Goal: Navigation & Orientation: Find specific page/section

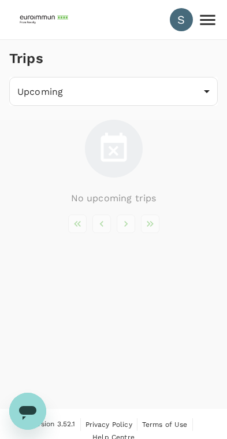
click at [209, 27] on icon at bounding box center [208, 20] width 20 height 20
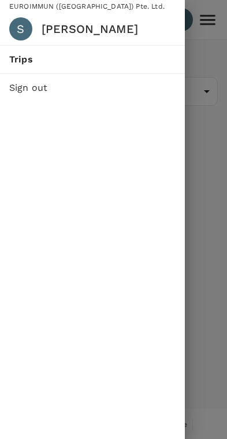
click at [203, 257] on div at bounding box center [113, 219] width 227 height 439
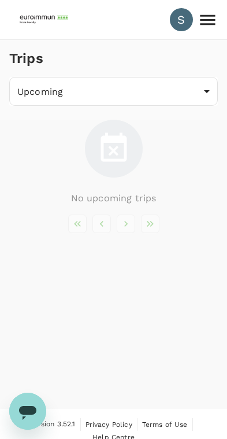
click at [34, 94] on body "S Trips Upcoming /trips/upcoming ​ No upcoming trips Version 3.52.1 Privacy Pol…" at bounding box center [113, 226] width 227 height 453
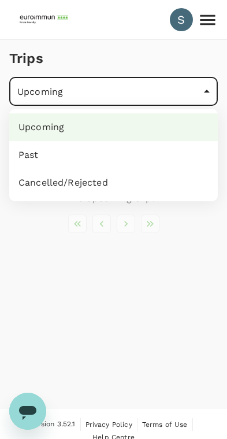
click at [25, 156] on li "Past" at bounding box center [113, 155] width 209 height 28
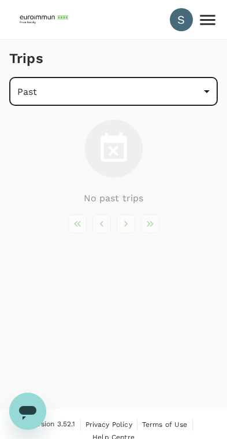
click at [31, 94] on body "S Trips Past /trips/completed ​ No past trips Version 3.52.1 Privacy Policy Ter…" at bounding box center [113, 226] width 227 height 453
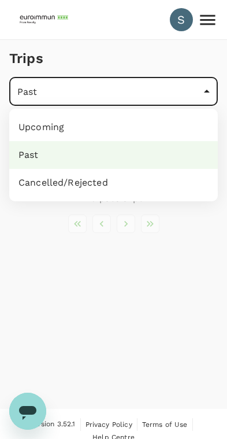
click at [29, 132] on li "Upcoming" at bounding box center [113, 127] width 209 height 28
type input "/trips/upcoming"
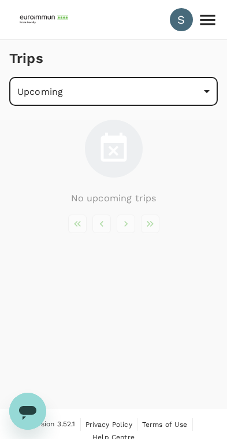
scroll to position [12, 0]
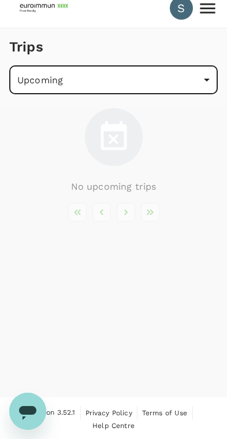
click at [24, 412] on icon "Open messaging window" at bounding box center [27, 413] width 17 height 14
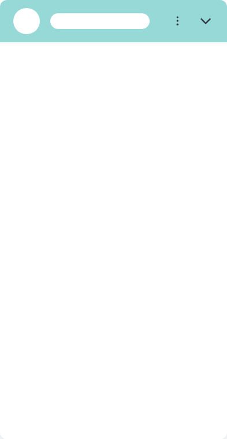
scroll to position [0, 0]
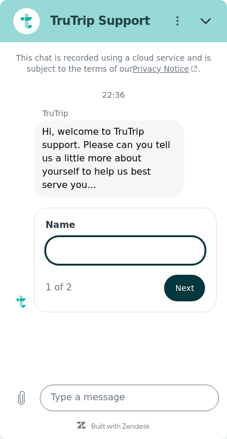
click at [211, 21] on icon "Close" at bounding box center [206, 21] width 10 height 10
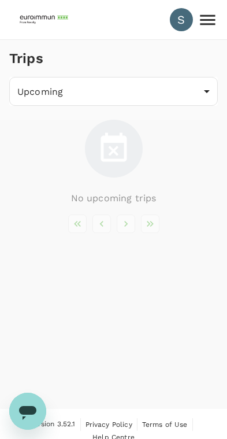
click at [210, 24] on icon at bounding box center [207, 19] width 15 height 10
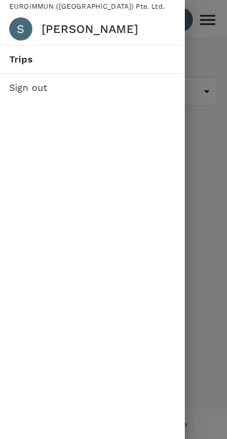
click at [206, 191] on div at bounding box center [113, 219] width 227 height 439
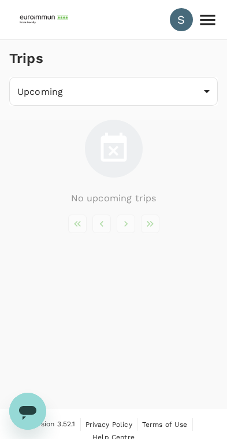
click at [90, 224] on li "pagination navigation" at bounding box center [102, 223] width 24 height 18
click at [120, 186] on div "No upcoming trips" at bounding box center [113, 163] width 209 height 86
click at [210, 27] on icon at bounding box center [208, 20] width 20 height 20
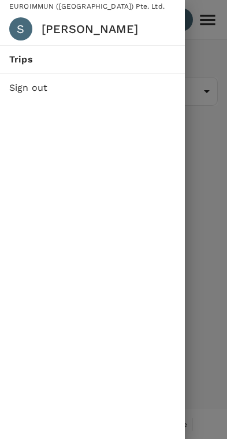
click at [137, 66] on link "Trips" at bounding box center [92, 60] width 185 height 28
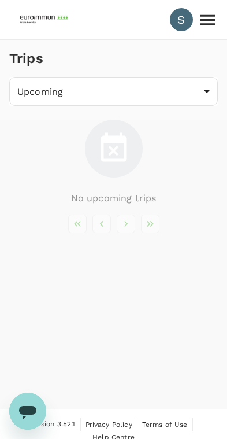
click at [203, 98] on body "S Trips Upcoming /trips/upcoming ​ No upcoming trips Version 3.52.1 Privacy Pol…" at bounding box center [113, 226] width 227 height 453
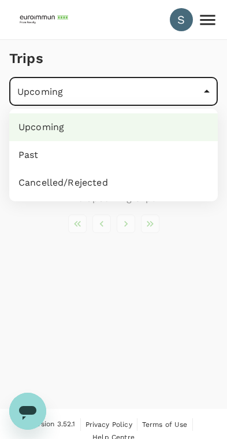
click at [27, 312] on div at bounding box center [113, 219] width 227 height 439
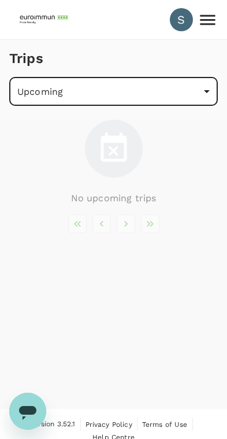
click at [21, 414] on icon "Open messaging window" at bounding box center [27, 413] width 17 height 14
type textarea "x"
